Goal: Task Accomplishment & Management: Complete application form

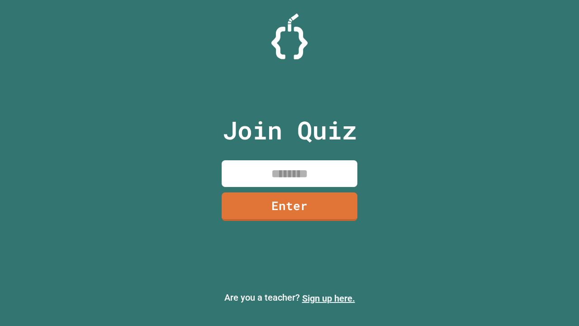
click at [329, 298] on link "Sign up here." at bounding box center [328, 298] width 53 height 11
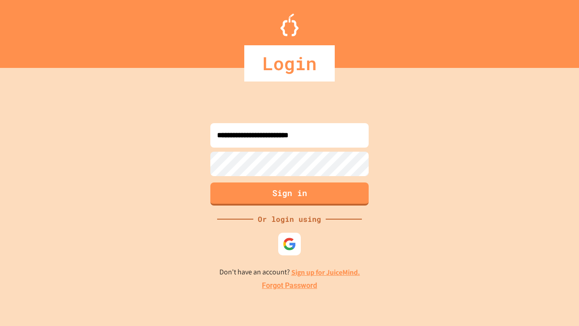
type input "**********"
